Goal: Task Accomplishment & Management: Manage account settings

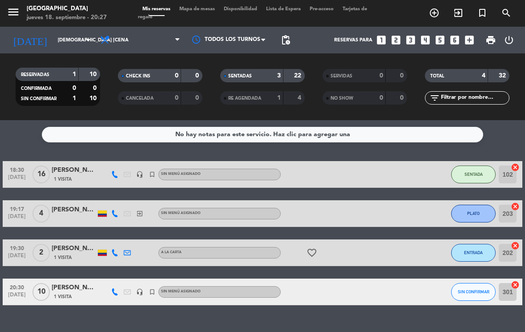
click at [480, 179] on button "SENTADA" at bounding box center [473, 174] width 44 height 18
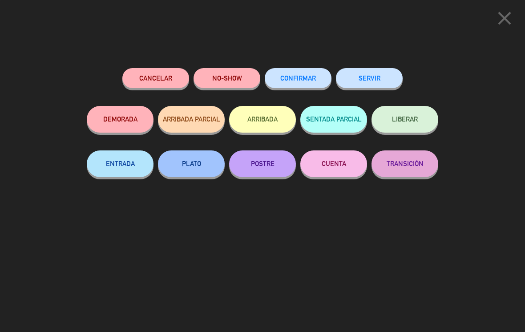
click at [122, 163] on button "ENTRADA" at bounding box center [120, 163] width 67 height 27
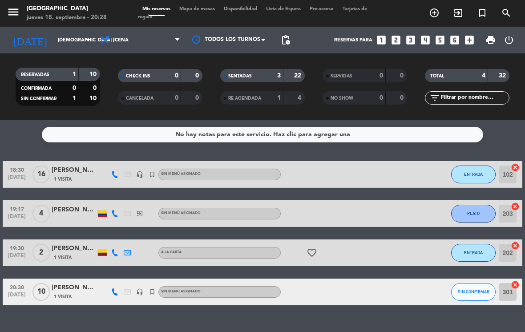
click at [53, 38] on input "[DEMOGRAPHIC_DATA] [DATE]" at bounding box center [86, 40] width 66 height 15
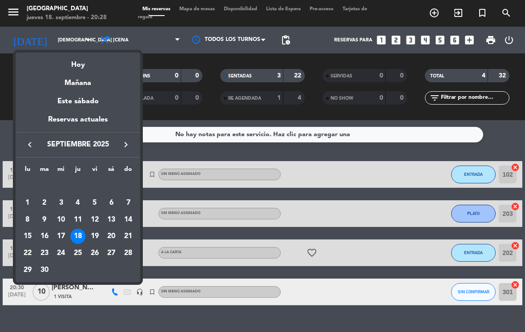
click at [96, 229] on div "19" at bounding box center [94, 236] width 15 height 15
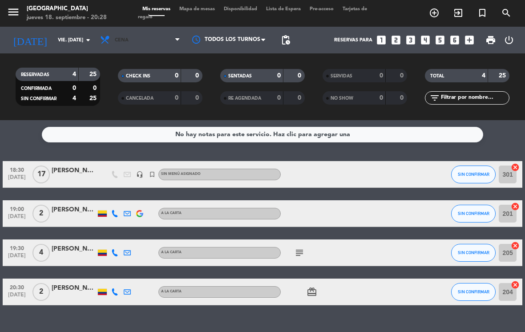
click at [118, 38] on span "Cena" at bounding box center [122, 40] width 14 height 6
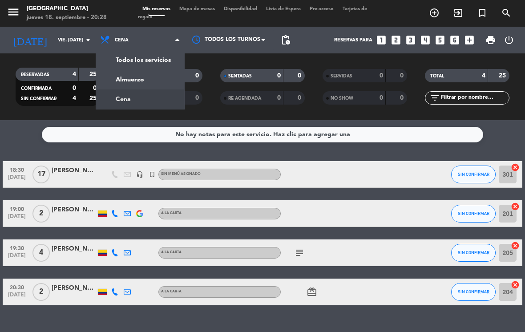
click at [132, 56] on div "menu [GEOGRAPHIC_DATA] jueves 18. septiembre - 20:28 Mis reservas Mapa de mesas…" at bounding box center [262, 60] width 525 height 120
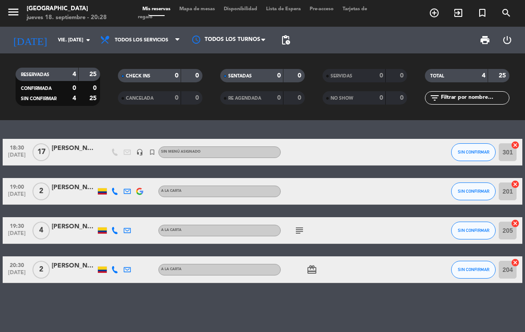
click at [56, 33] on input "vie. [DATE]" at bounding box center [86, 40] width 66 height 15
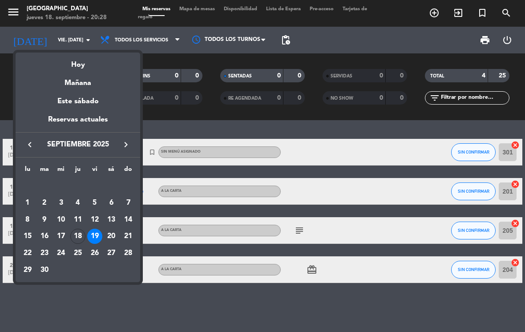
click at [110, 234] on div "20" at bounding box center [111, 236] width 15 height 15
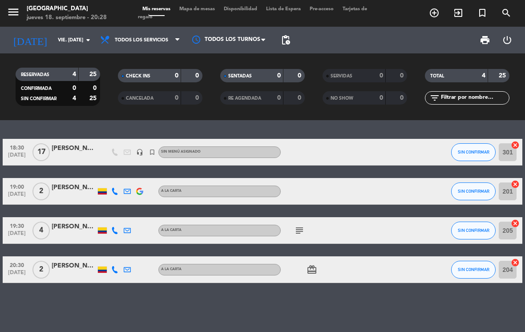
type input "sáb. [DATE]"
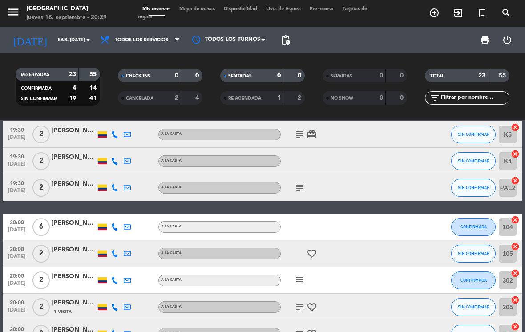
scroll to position [16, 0]
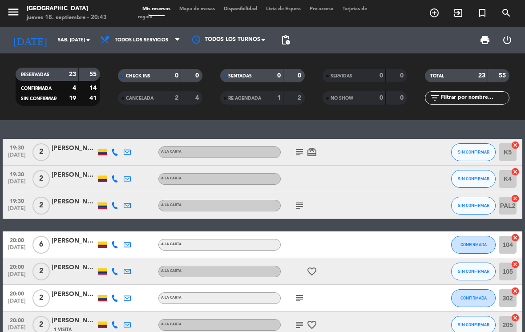
click at [68, 47] on input "sáb. [DATE]" at bounding box center [86, 40] width 66 height 15
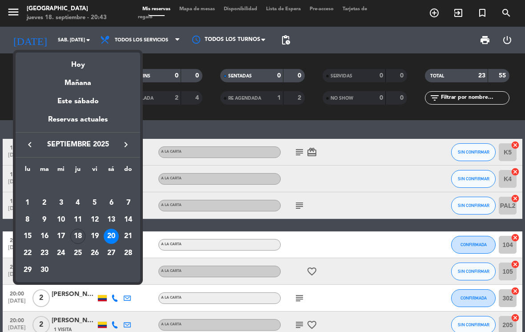
click at [80, 232] on div "18" at bounding box center [77, 236] width 15 height 15
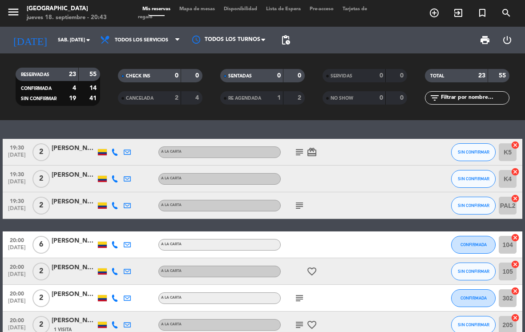
type input "[DEMOGRAPHIC_DATA] [DATE]"
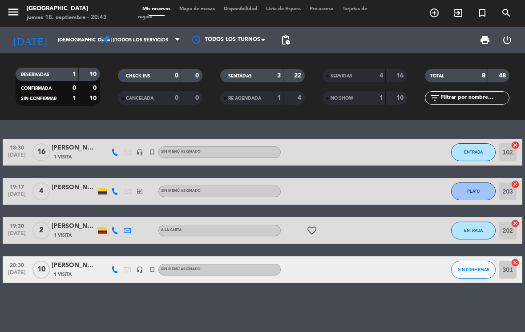
click at [478, 225] on button "ENTRADA" at bounding box center [473, 230] width 44 height 18
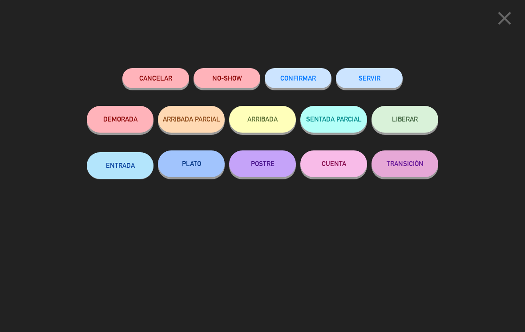
click at [378, 78] on button "SERVIR" at bounding box center [369, 78] width 67 height 20
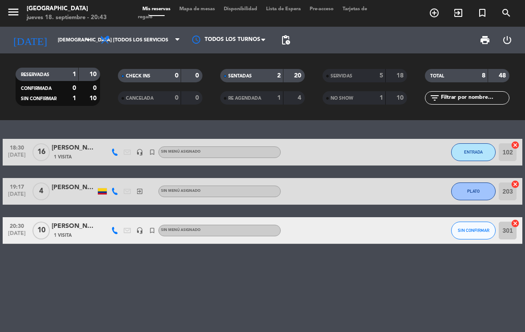
click at [476, 190] on span "PLATO" at bounding box center [473, 191] width 12 height 5
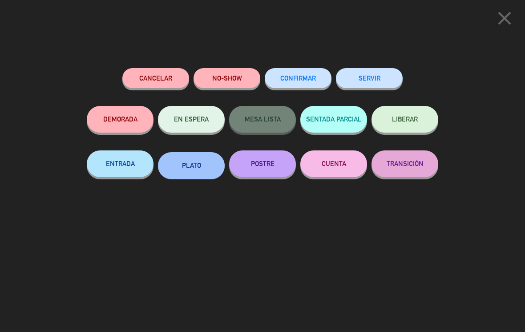
click at [257, 165] on button "POSTRE" at bounding box center [262, 163] width 67 height 27
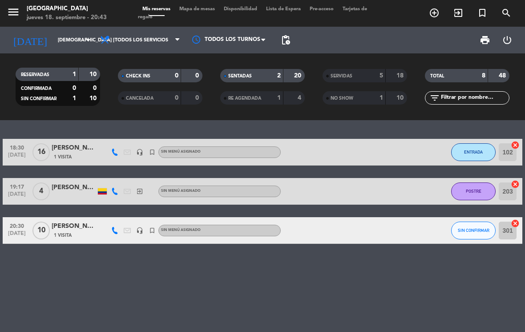
scroll to position [0, 0]
click at [400, 288] on div "18:30 [DATE] [PERSON_NAME] 1 Visita headset_mic turned_in_not Sin menú asignado…" at bounding box center [262, 226] width 525 height 212
click at [485, 275] on div "18:30 [DATE] [PERSON_NAME] 1 Visita headset_mic turned_in_not Sin menú asignado…" at bounding box center [262, 226] width 525 height 212
click at [477, 153] on span "ENTRADA" at bounding box center [473, 151] width 19 height 5
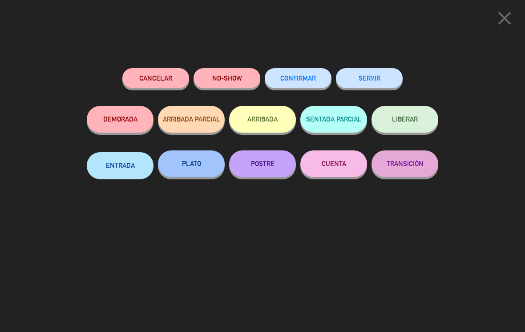
click at [203, 160] on button "PLATO" at bounding box center [191, 163] width 67 height 27
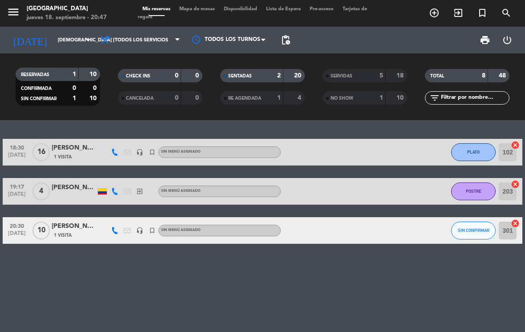
click at [53, 41] on input "[DEMOGRAPHIC_DATA] [DATE]" at bounding box center [86, 40] width 66 height 15
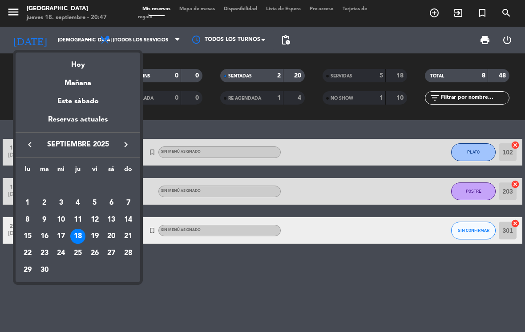
click at [112, 250] on div "27" at bounding box center [111, 252] width 15 height 15
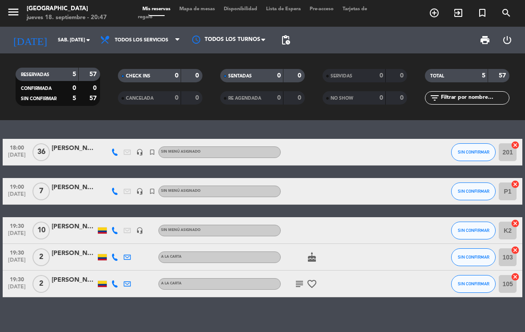
scroll to position [14, 0]
click at [53, 33] on input "sáb. [DATE]" at bounding box center [86, 40] width 66 height 15
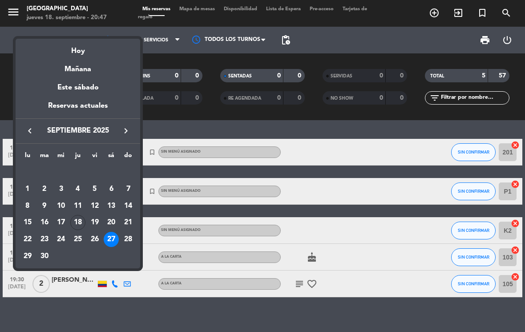
click at [76, 221] on div "18" at bounding box center [77, 222] width 15 height 15
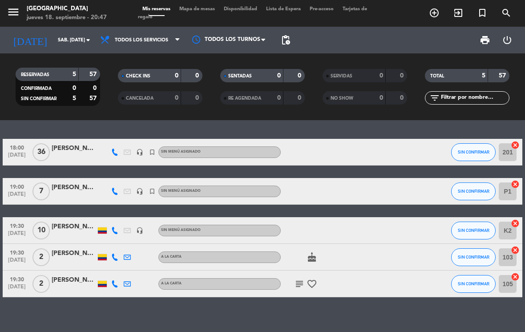
type input "[DEMOGRAPHIC_DATA] [DATE]"
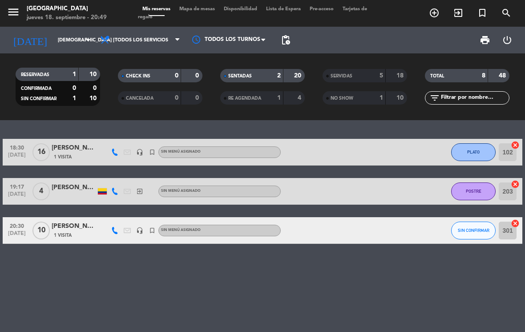
click at [193, 269] on div "18:30 [DATE] [PERSON_NAME] 1 Visita headset_mic turned_in_not Sin menú asignado…" at bounding box center [262, 226] width 525 height 212
click at [482, 143] on button "PLATO" at bounding box center [473, 152] width 44 height 18
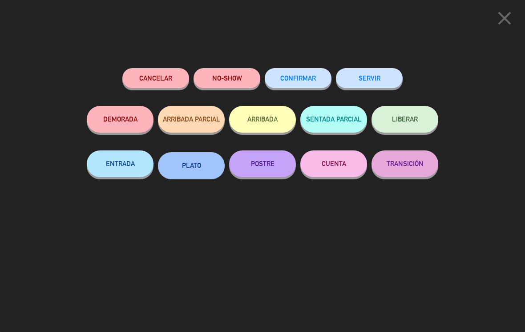
click at [495, 18] on icon "close" at bounding box center [504, 18] width 22 height 22
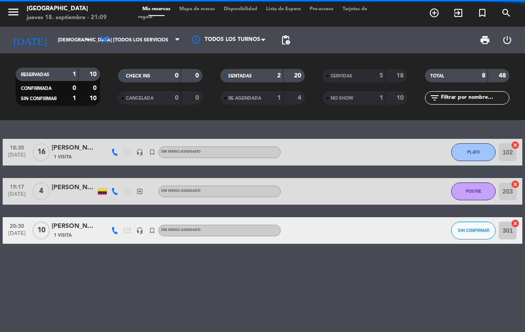
click at [472, 182] on button "POSTRE" at bounding box center [473, 191] width 44 height 18
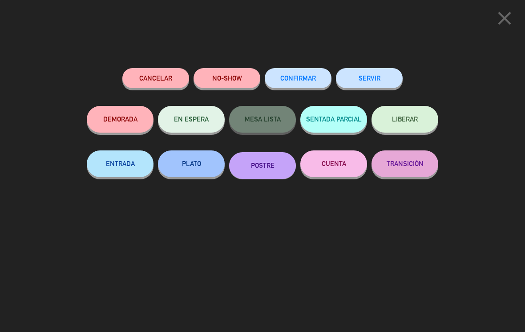
click at [381, 75] on button "SERVIR" at bounding box center [369, 78] width 67 height 20
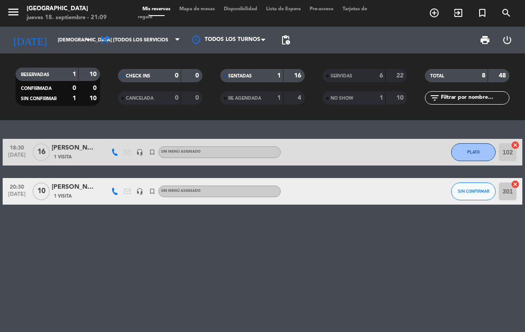
click at [478, 149] on span "PLATO" at bounding box center [473, 151] width 12 height 5
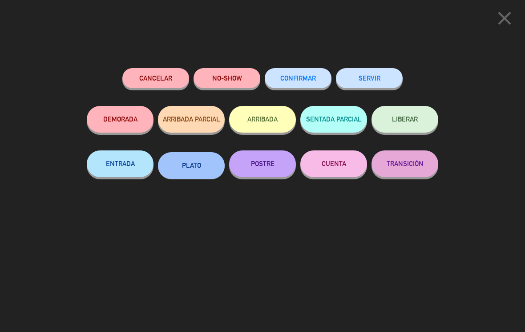
click at [427, 277] on div "Cancelar NO-SHOW CONFIRMAR SERVIR DEMORADA ARRIBADA PARCIAL ARRIBADA SENTADA PA…" at bounding box center [262, 197] width 364 height 270
click at [509, 16] on icon "close" at bounding box center [504, 18] width 22 height 22
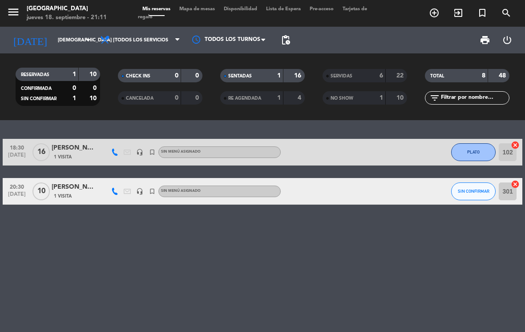
click at [80, 33] on input "[DEMOGRAPHIC_DATA] [DATE]" at bounding box center [86, 40] width 66 height 15
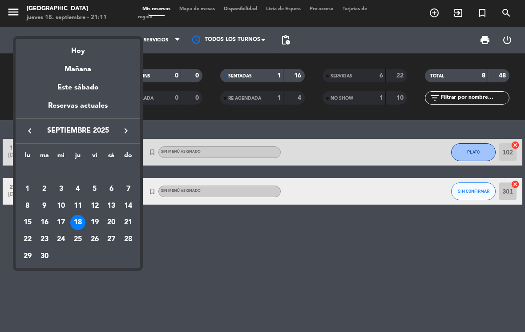
click at [92, 231] on td "26" at bounding box center [94, 239] width 17 height 17
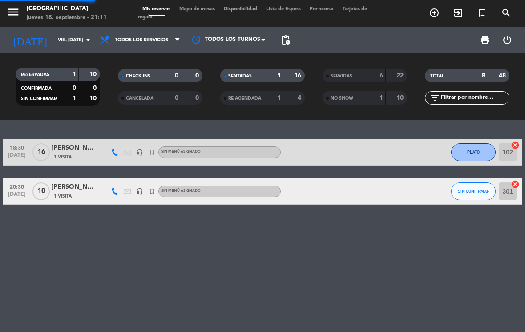
click at [97, 222] on div "18:30 [DATE] [PERSON_NAME] 1 Visita headset_mic turned_in_not Sin menú asignado…" at bounding box center [262, 226] width 525 height 212
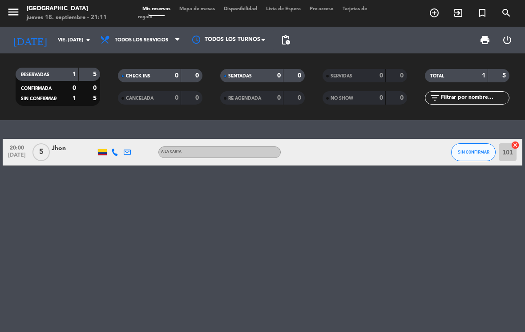
click at [65, 33] on input "vie. [DATE]" at bounding box center [86, 40] width 66 height 15
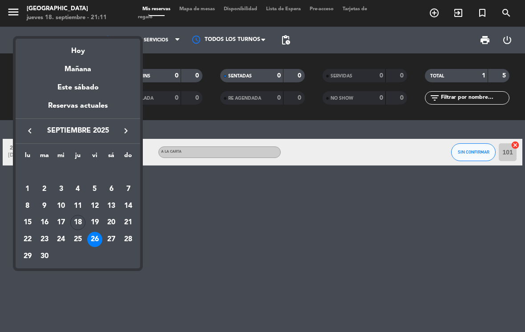
click at [98, 220] on div "19" at bounding box center [94, 222] width 15 height 15
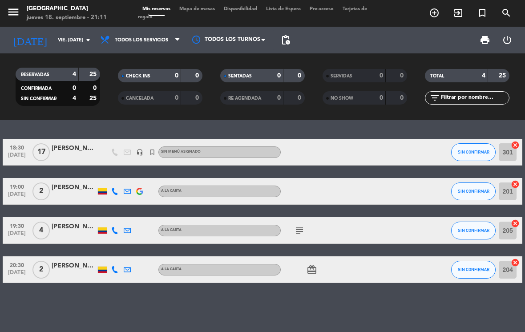
click at [68, 33] on input "vie. [DATE]" at bounding box center [86, 40] width 66 height 15
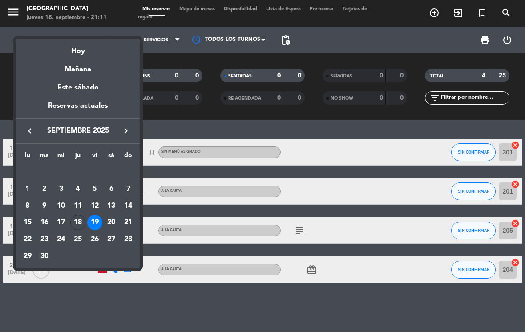
click at [115, 224] on div "20" at bounding box center [111, 222] width 15 height 15
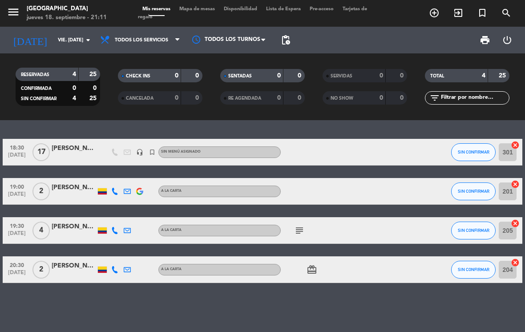
type input "sáb. [DATE]"
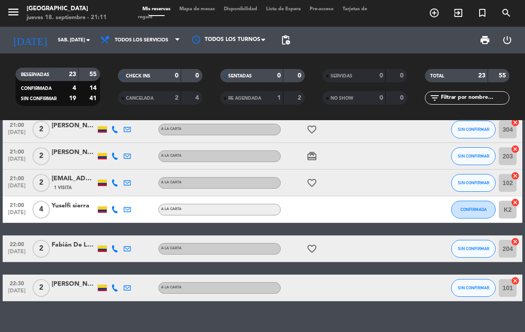
scroll to position [0, 0]
click at [311, 247] on icon "favorite_border" at bounding box center [311, 248] width 11 height 11
click at [311, 181] on icon "favorite_border" at bounding box center [311, 182] width 11 height 11
click at [315, 131] on icon "favorite_border" at bounding box center [311, 129] width 11 height 11
click at [315, 157] on icon "card_giftcard" at bounding box center [311, 156] width 11 height 11
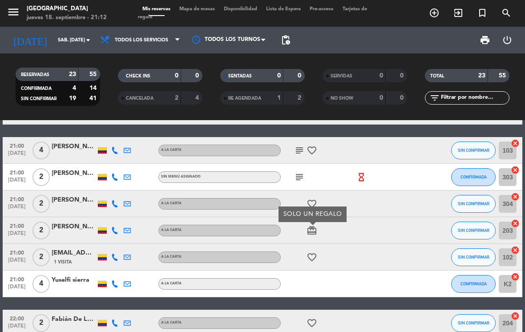
scroll to position [437, 0]
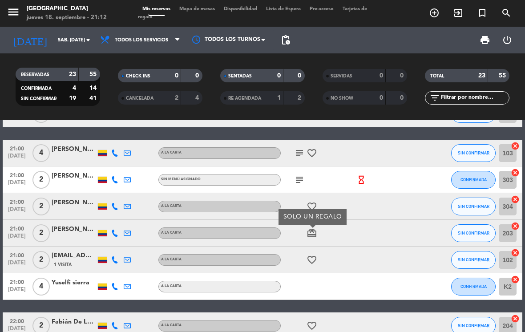
click at [298, 246] on div "favorite_border" at bounding box center [318, 259] width 75 height 26
click at [314, 204] on icon "favorite_border" at bounding box center [311, 206] width 11 height 11
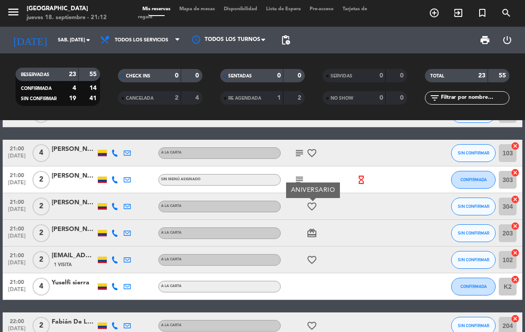
click at [316, 151] on icon "favorite_border" at bounding box center [311, 153] width 11 height 11
click at [314, 156] on icon "favorite_border" at bounding box center [311, 153] width 11 height 11
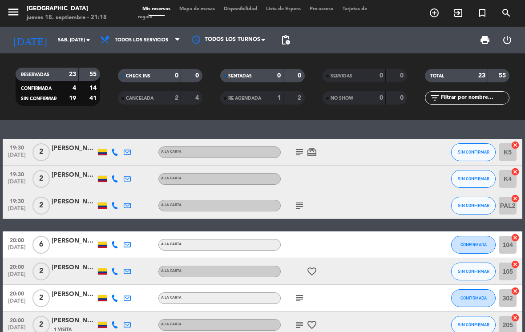
click at [72, 44] on input "sáb. [DATE]" at bounding box center [86, 40] width 66 height 15
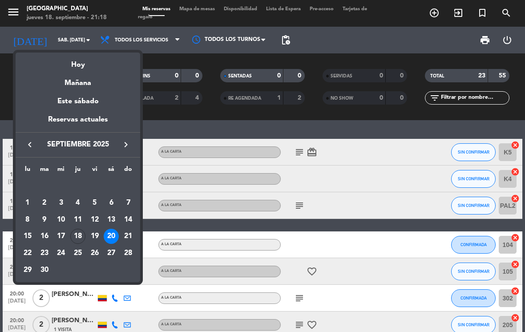
click at [66, 57] on div "Hoy" at bounding box center [78, 61] width 125 height 18
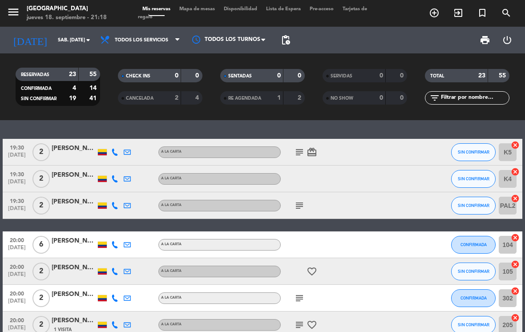
type input "[DEMOGRAPHIC_DATA] [DATE]"
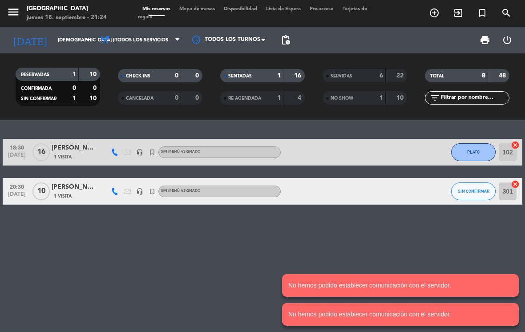
scroll to position [0, 0]
